Goal: Task Accomplishment & Management: Manage account settings

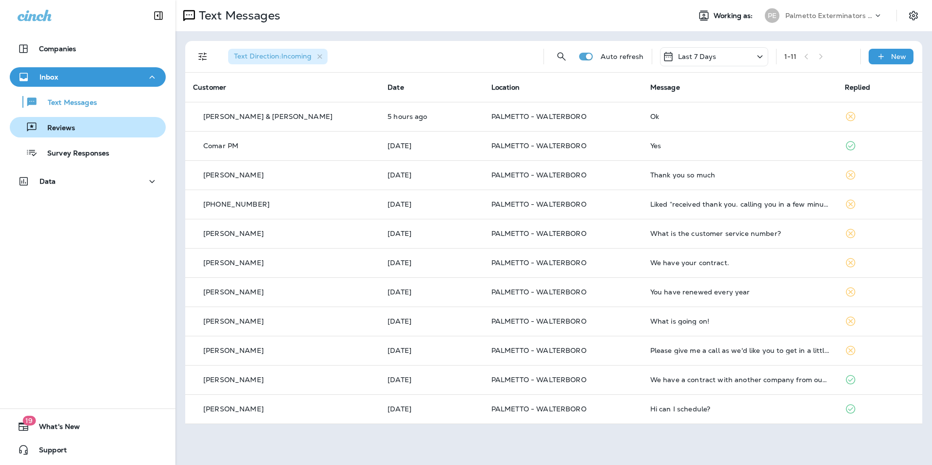
click at [99, 128] on div "Reviews" at bounding box center [88, 127] width 148 height 15
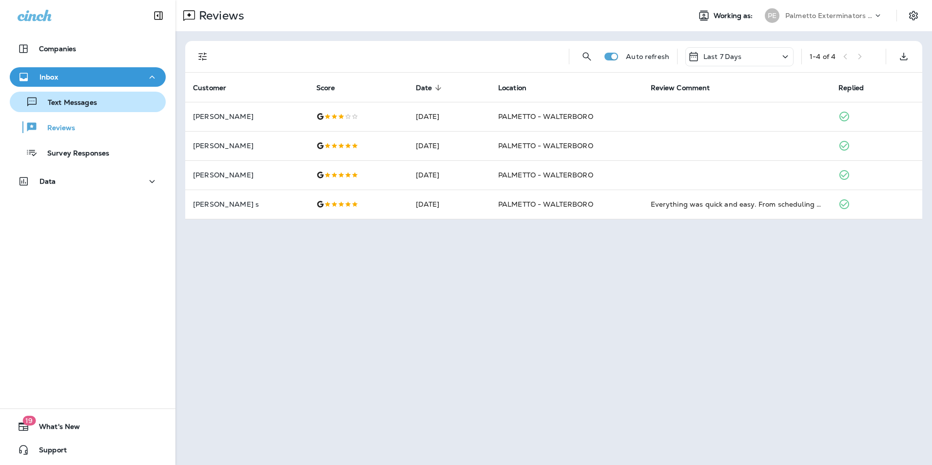
click at [109, 105] on div "Text Messages" at bounding box center [88, 102] width 148 height 15
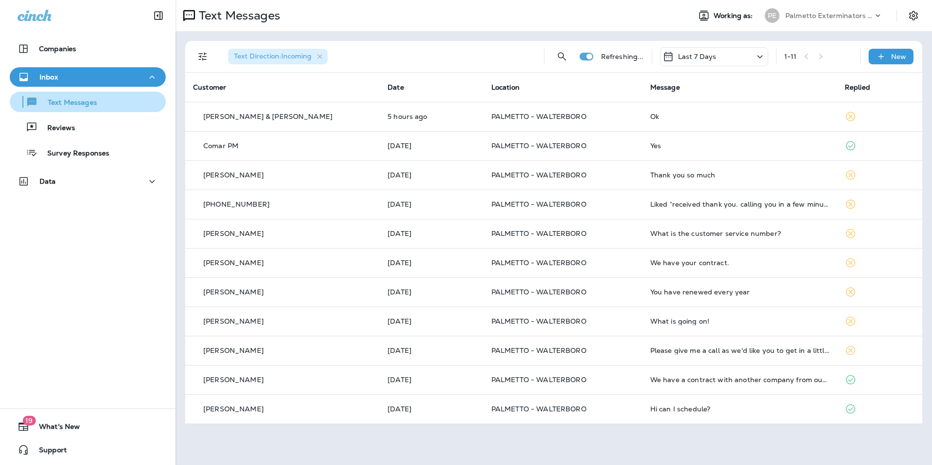
click at [103, 102] on div "Text Messages" at bounding box center [88, 102] width 148 height 15
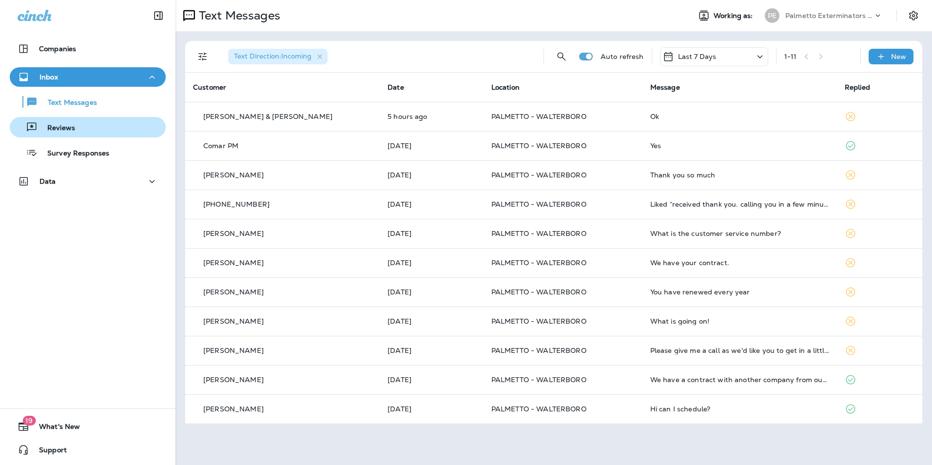
click at [99, 135] on button "Reviews" at bounding box center [88, 127] width 156 height 20
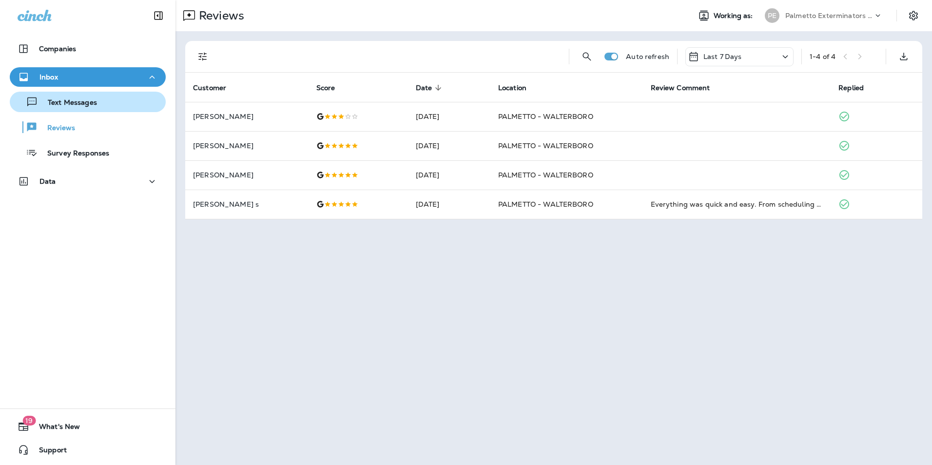
click at [103, 107] on div "Text Messages" at bounding box center [88, 102] width 148 height 15
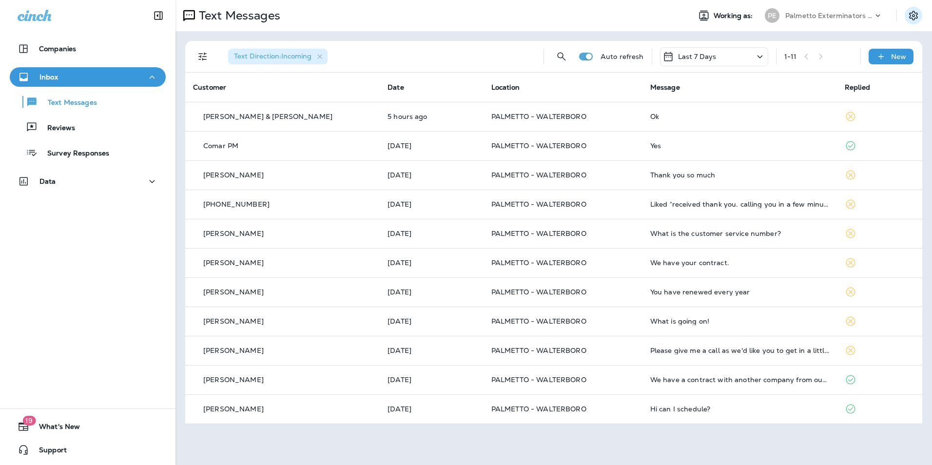
click at [918, 20] on icon "Settings" at bounding box center [914, 16] width 12 height 12
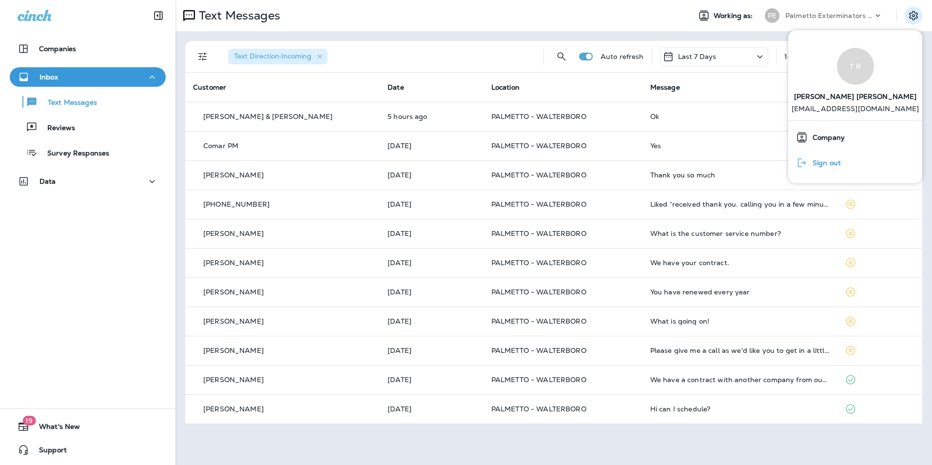
drag, startPoint x: 828, startPoint y: 161, endPoint x: 822, endPoint y: 161, distance: 6.4
click at [828, 161] on span "Sign out" at bounding box center [824, 163] width 33 height 8
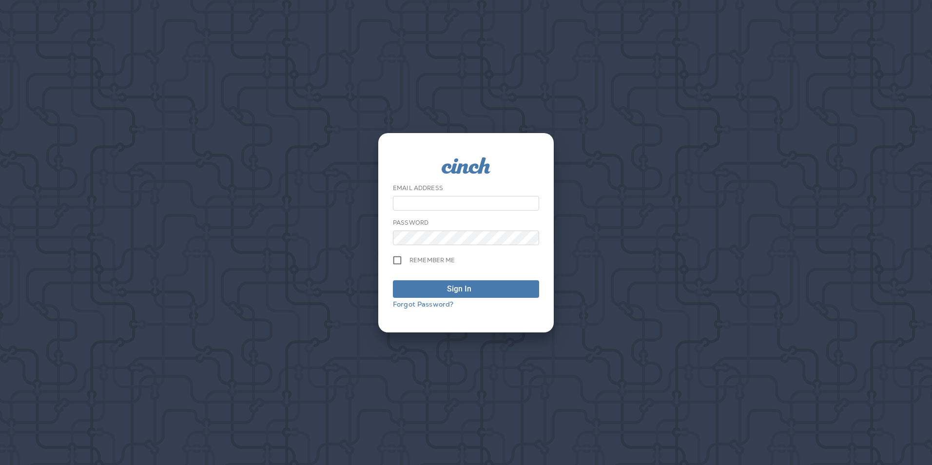
type input "**********"
